Goal: Task Accomplishment & Management: Manage account settings

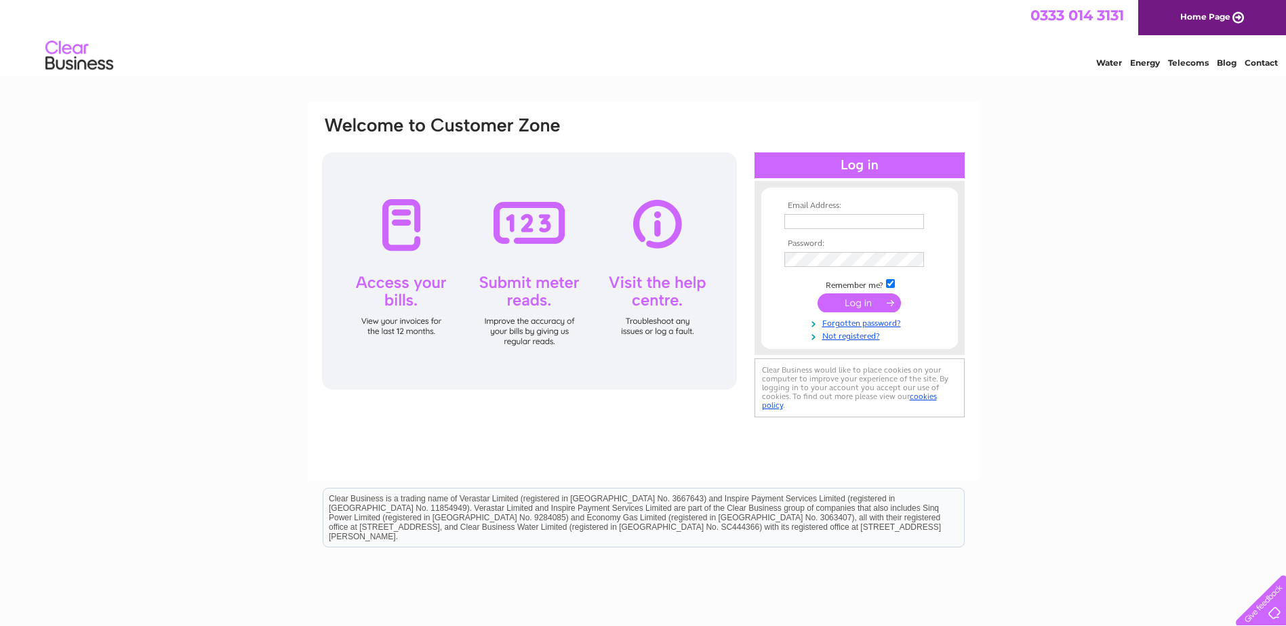
type input "dscott@echointernet.net"
click at [858, 301] on input "submit" at bounding box center [859, 303] width 83 height 19
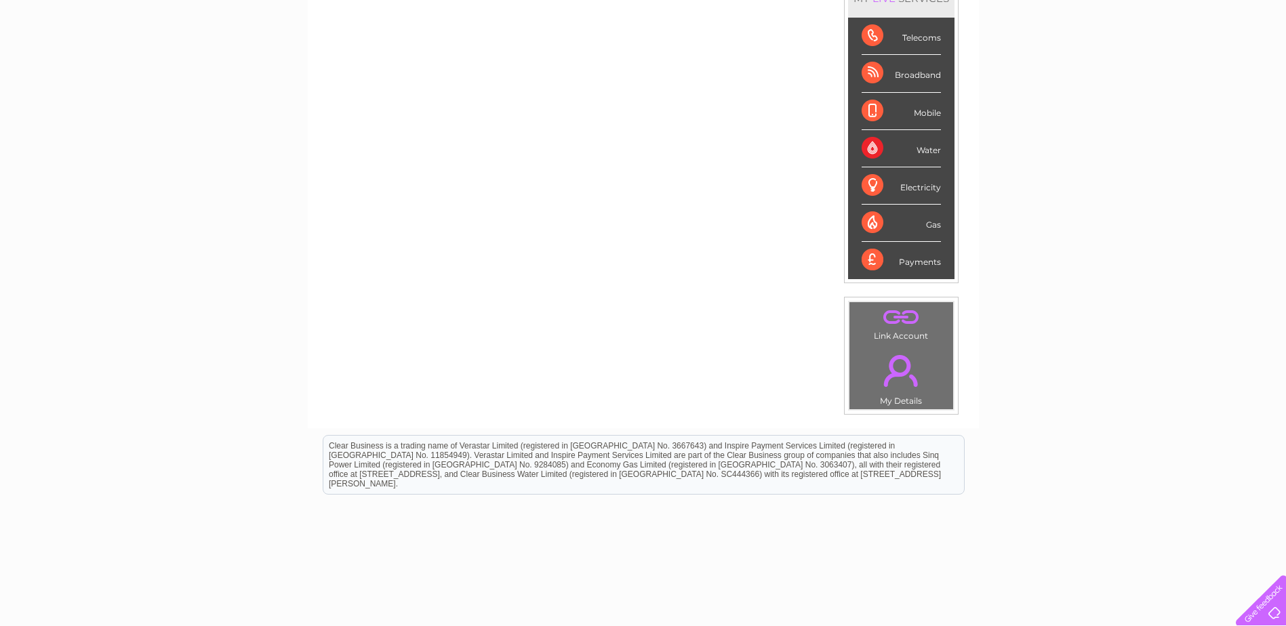
scroll to position [136, 0]
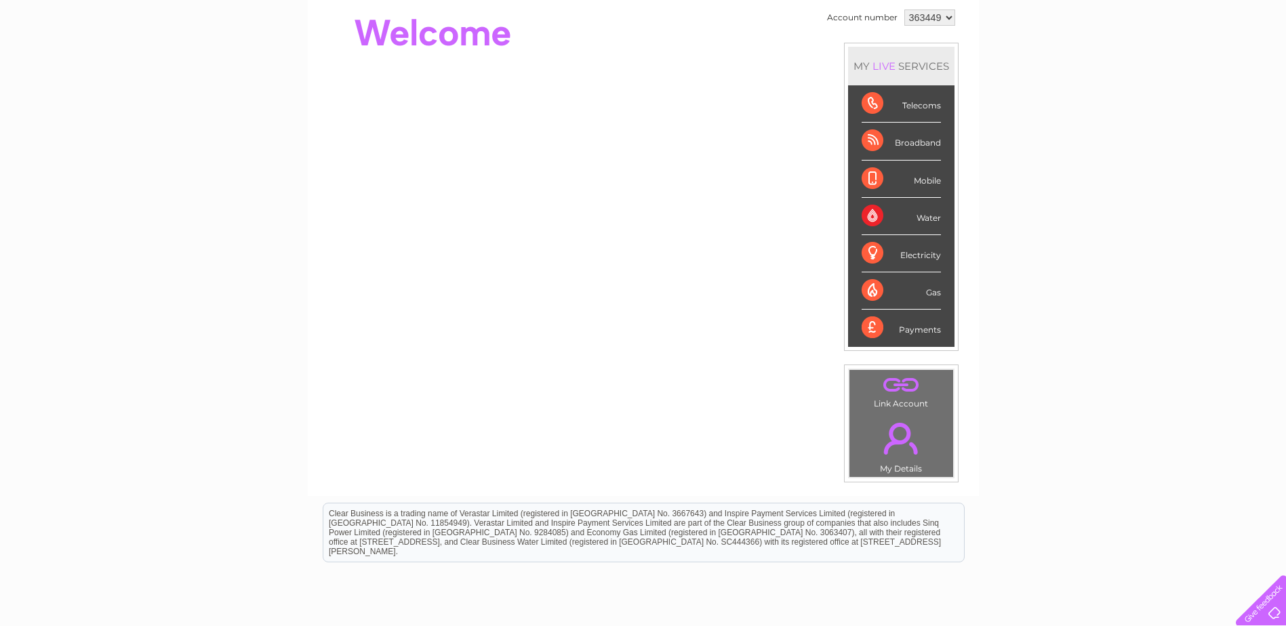
click at [878, 104] on div "Telecoms" at bounding box center [901, 103] width 79 height 37
click at [925, 106] on div "Telecoms" at bounding box center [901, 103] width 79 height 37
click at [899, 464] on td ". My Details" at bounding box center [901, 445] width 105 height 66
click at [925, 103] on div "Telecoms" at bounding box center [901, 103] width 79 height 37
click at [873, 216] on div "Water" at bounding box center [901, 216] width 79 height 37
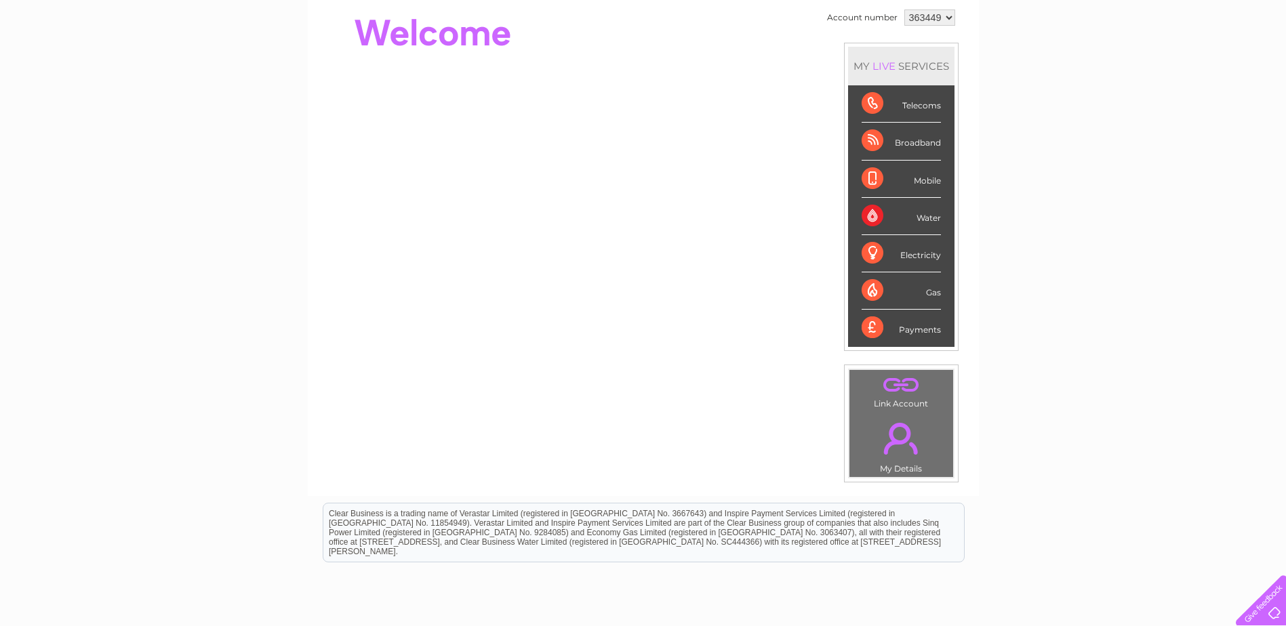
click at [869, 103] on div "Telecoms" at bounding box center [901, 103] width 79 height 37
click at [906, 386] on link "." at bounding box center [901, 386] width 97 height 24
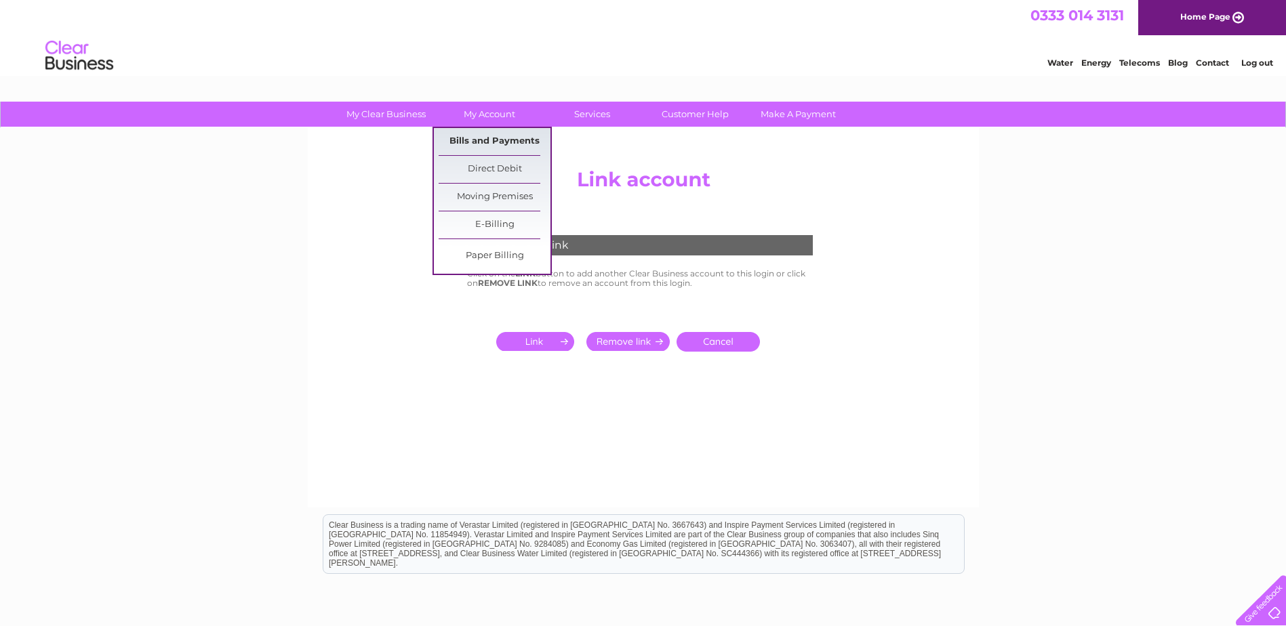
click at [488, 139] on link "Bills and Payments" at bounding box center [495, 141] width 112 height 27
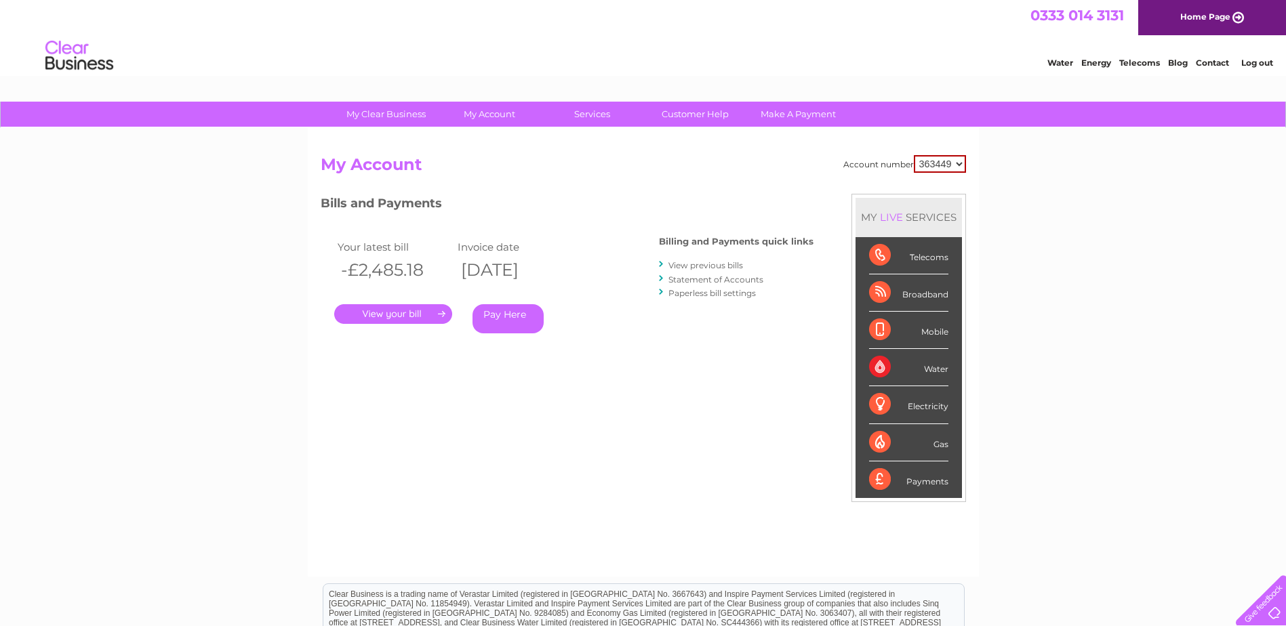
click at [402, 315] on link "." at bounding box center [393, 314] width 118 height 20
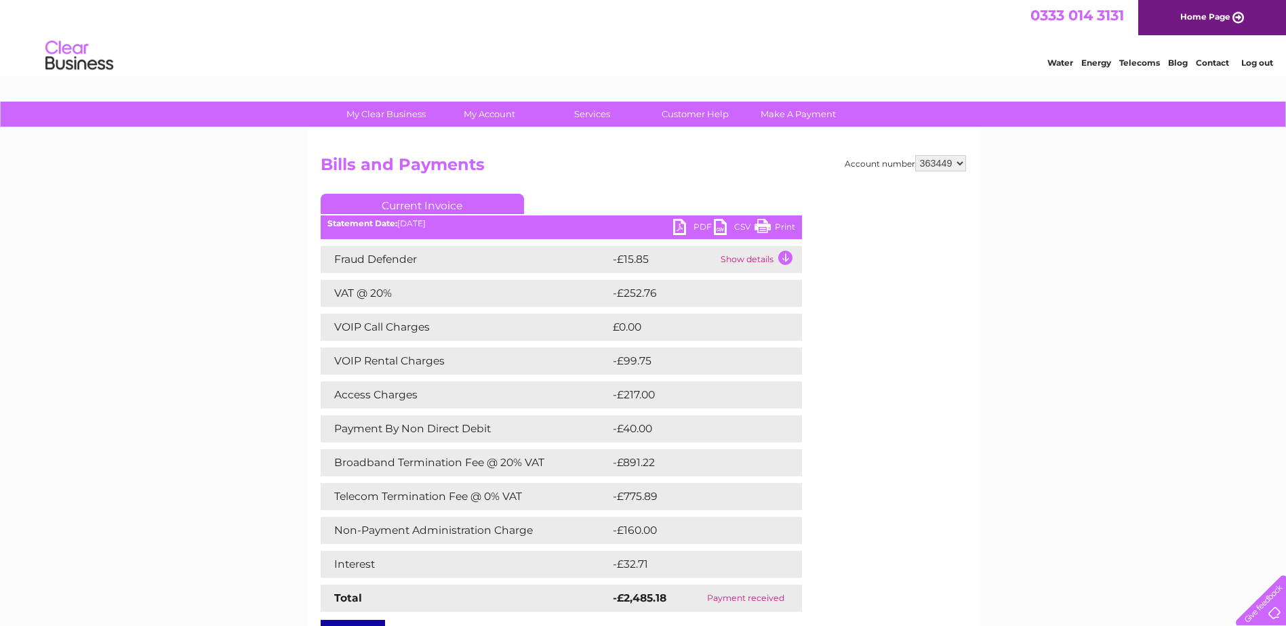
click at [1112, 224] on div "My Clear Business Login Details My Details My Preferences Link Account My Accou…" at bounding box center [643, 492] width 1286 height 781
click at [1211, 21] on link "Home Page" at bounding box center [1212, 17] width 148 height 35
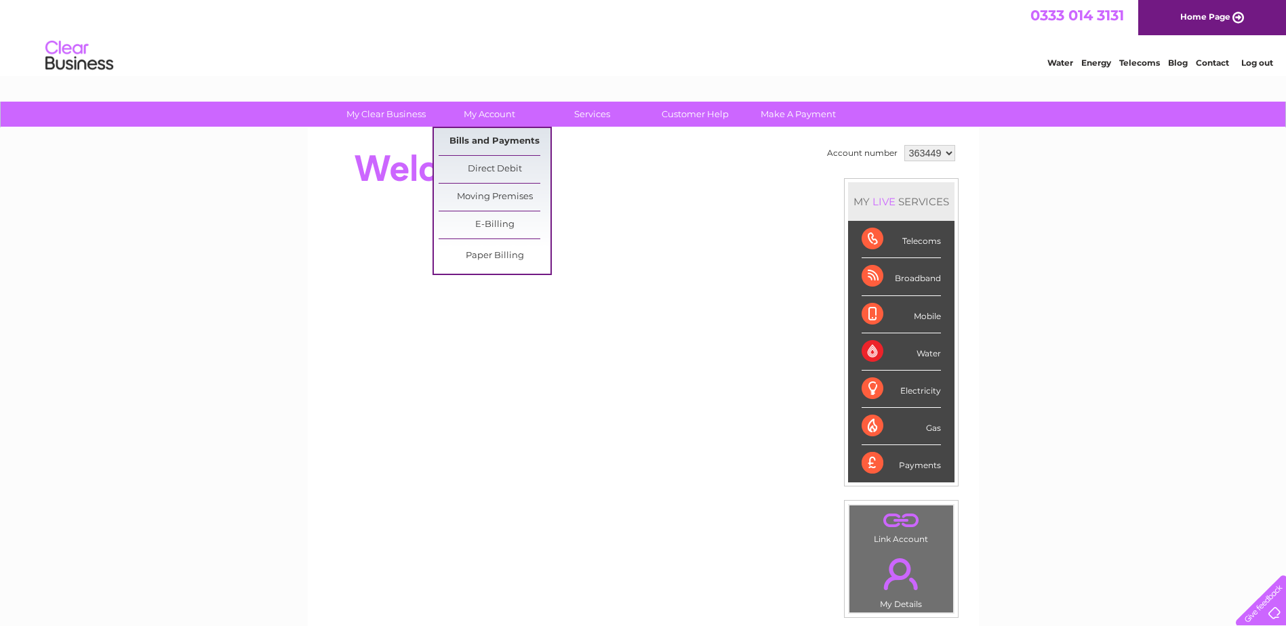
click at [496, 142] on link "Bills and Payments" at bounding box center [495, 141] width 112 height 27
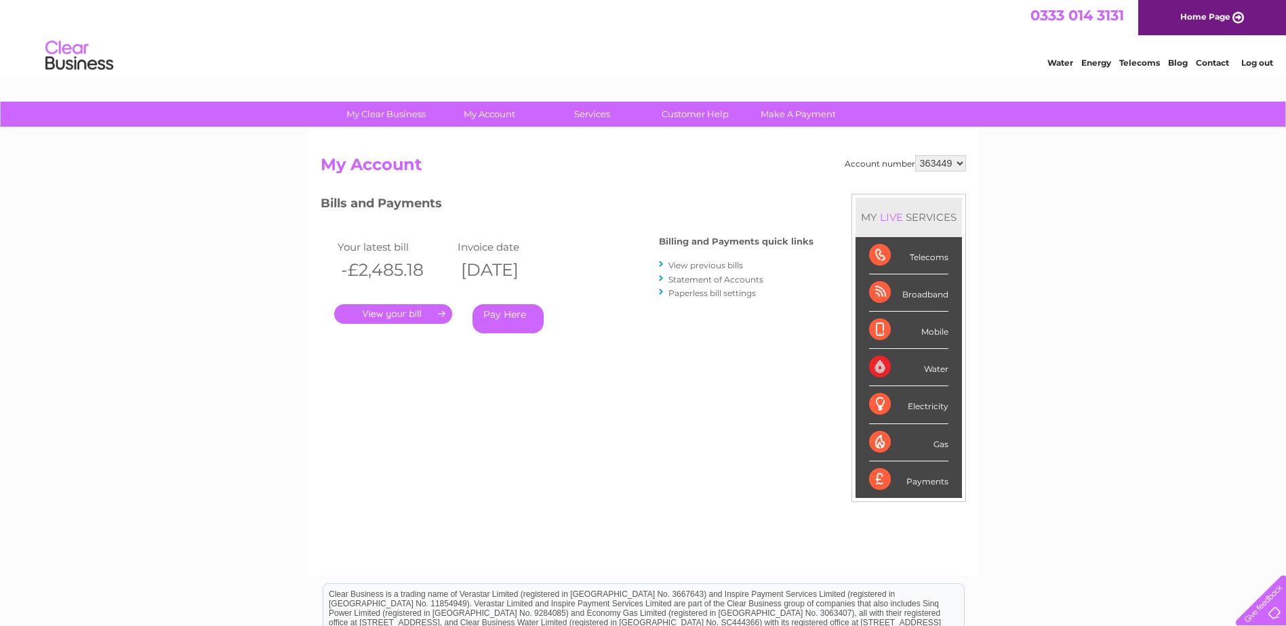
click at [414, 311] on link "." at bounding box center [393, 314] width 118 height 20
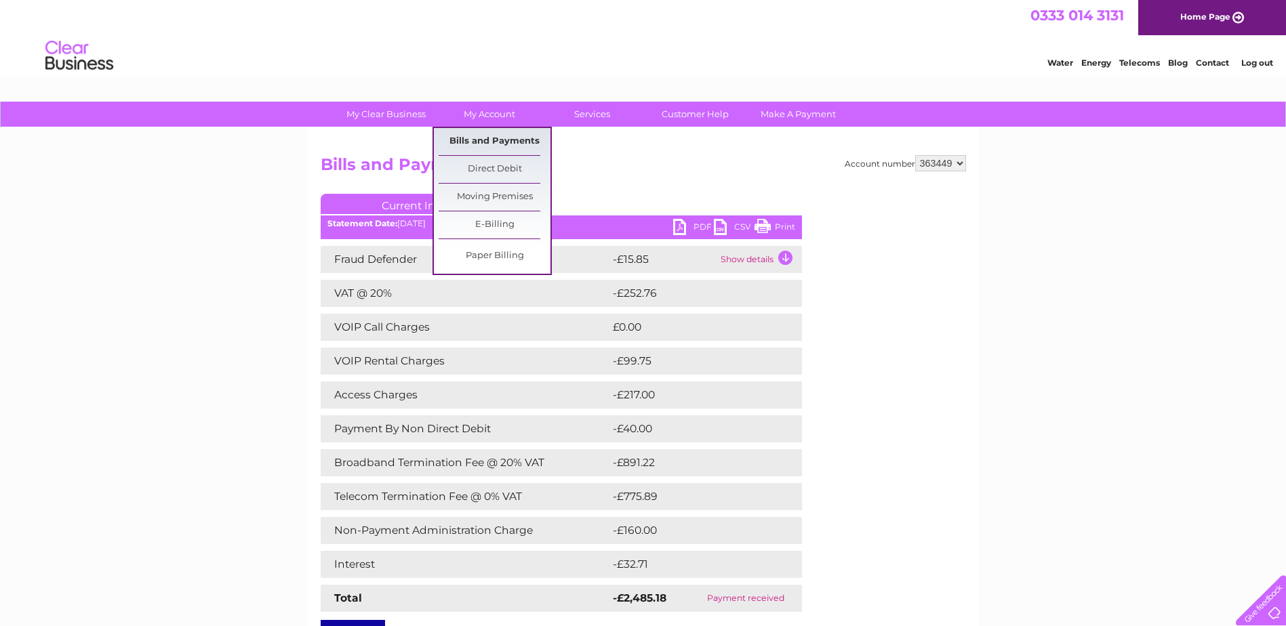
click at [489, 143] on link "Bills and Payments" at bounding box center [495, 141] width 112 height 27
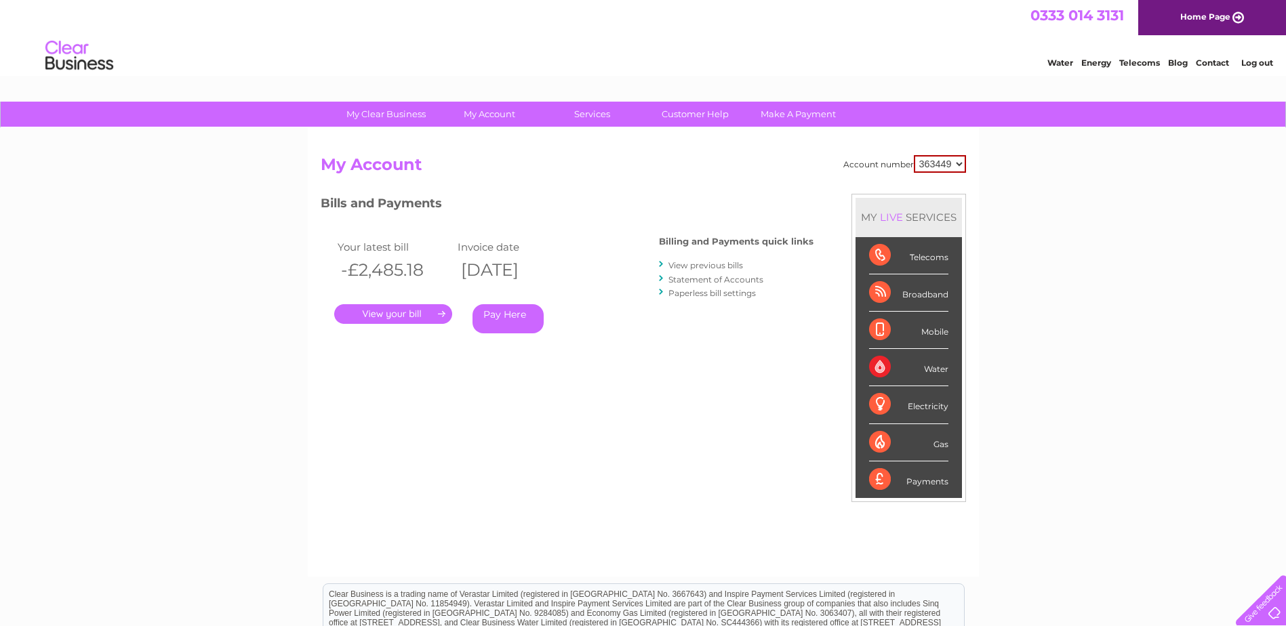
click at [715, 264] on link "View previous bills" at bounding box center [705, 265] width 75 height 10
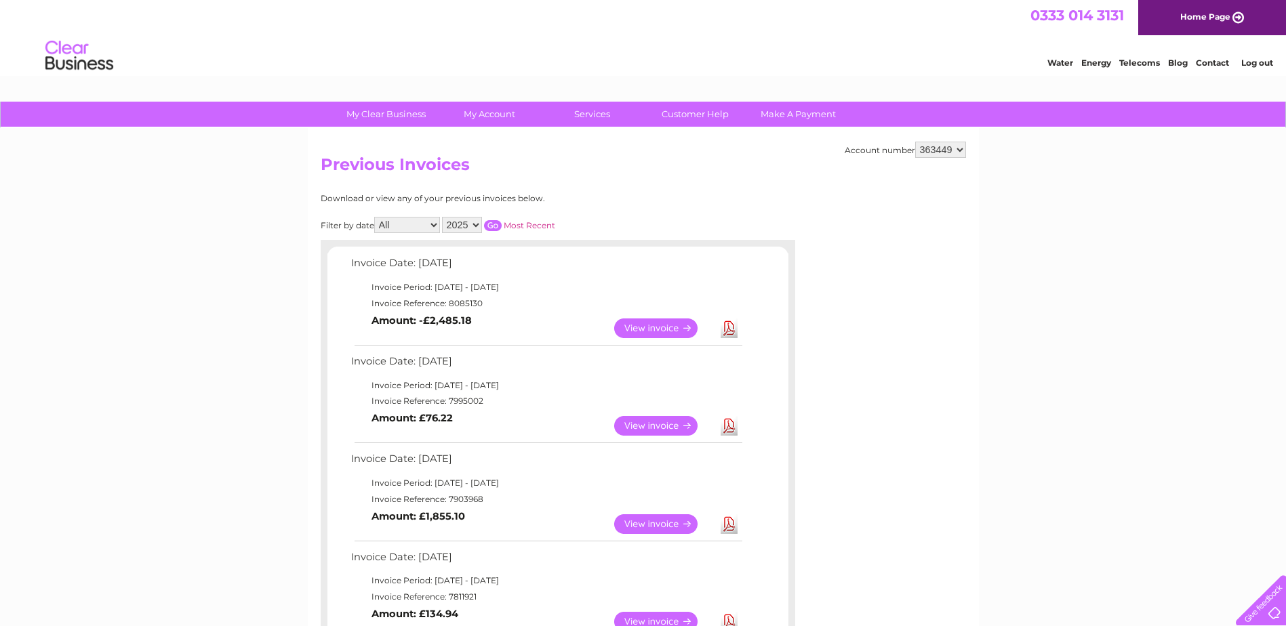
click at [521, 228] on link "Most Recent" at bounding box center [530, 225] width 52 height 10
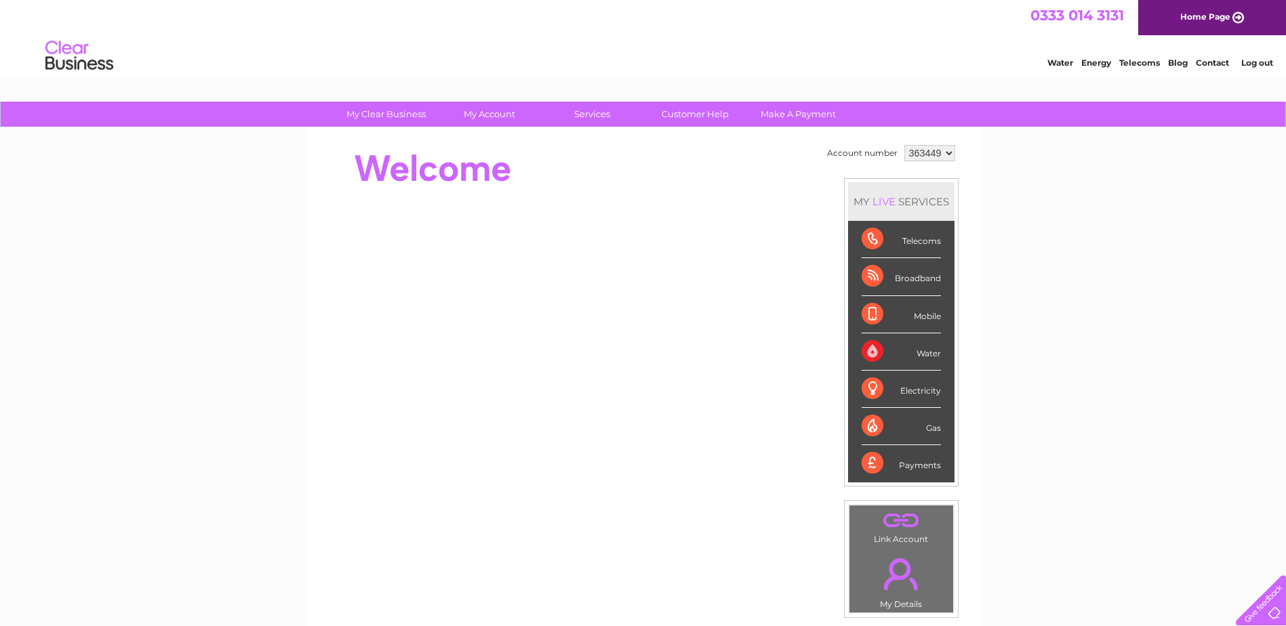
click at [1272, 607] on div at bounding box center [1258, 598] width 56 height 56
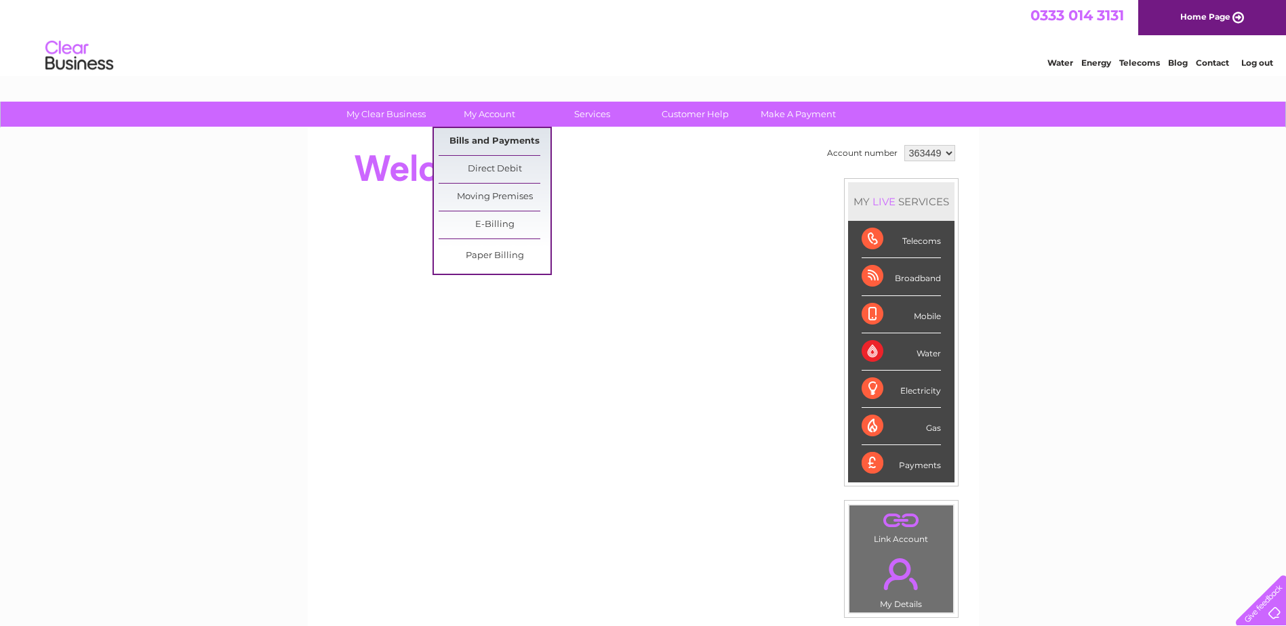
click at [489, 136] on link "Bills and Payments" at bounding box center [495, 141] width 112 height 27
click at [490, 136] on link "Bills and Payments" at bounding box center [495, 141] width 112 height 27
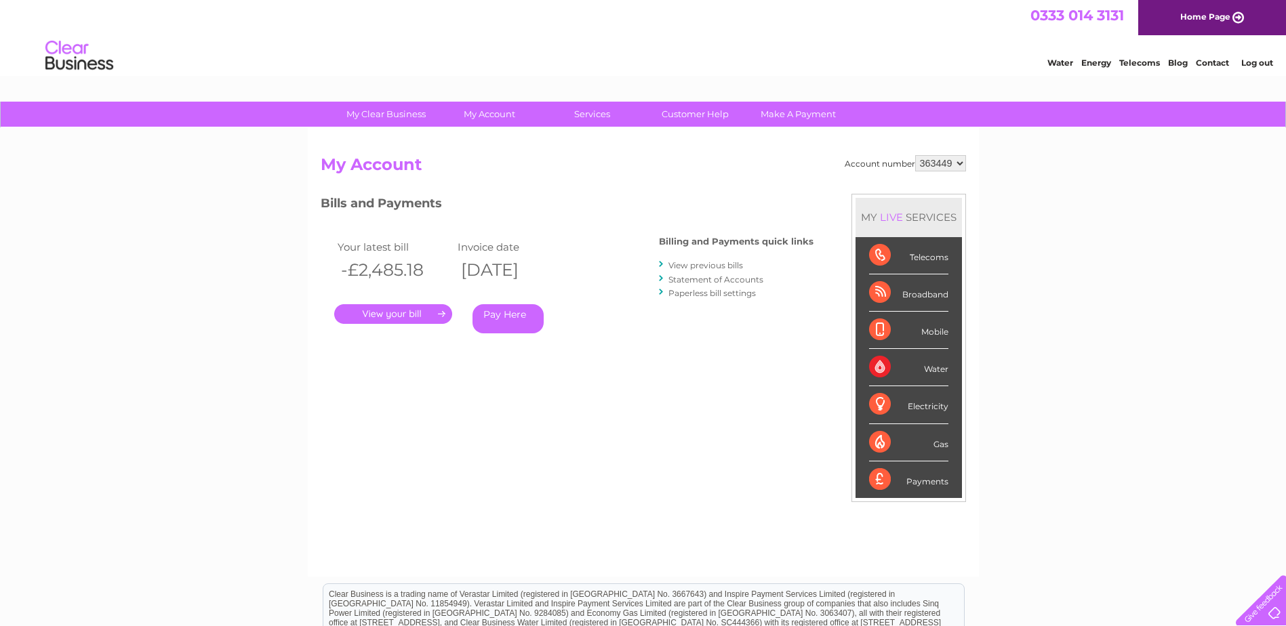
click at [392, 314] on link "." at bounding box center [393, 314] width 118 height 20
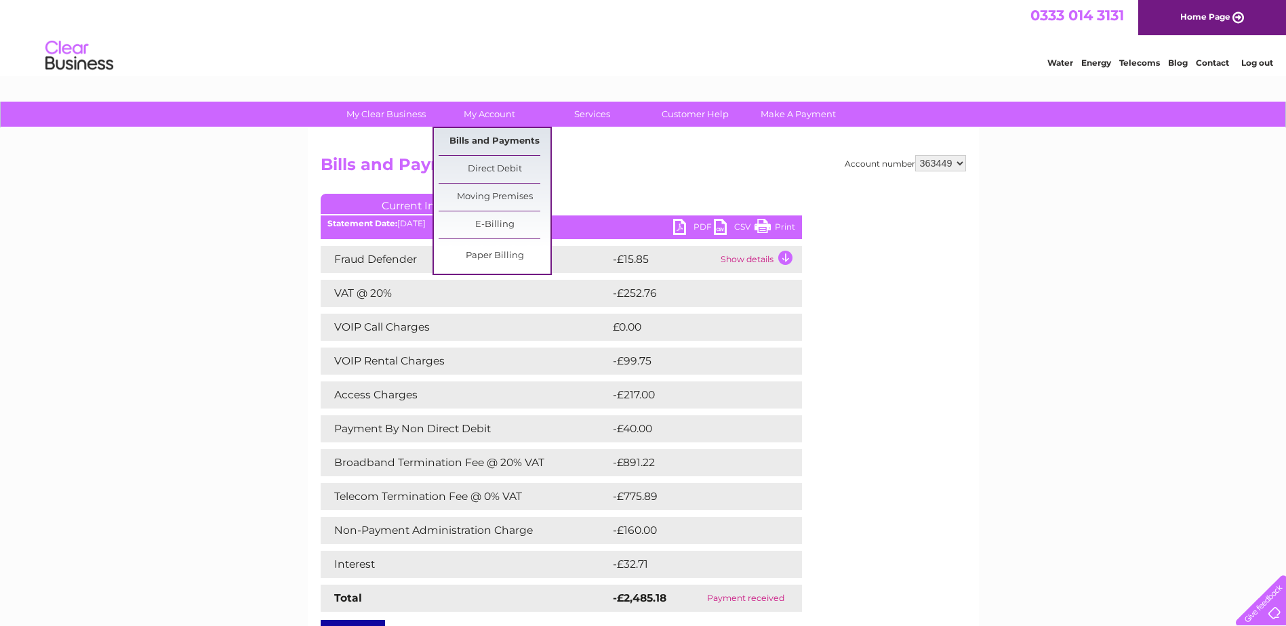
click at [481, 144] on link "Bills and Payments" at bounding box center [495, 141] width 112 height 27
